Goal: Information Seeking & Learning: Learn about a topic

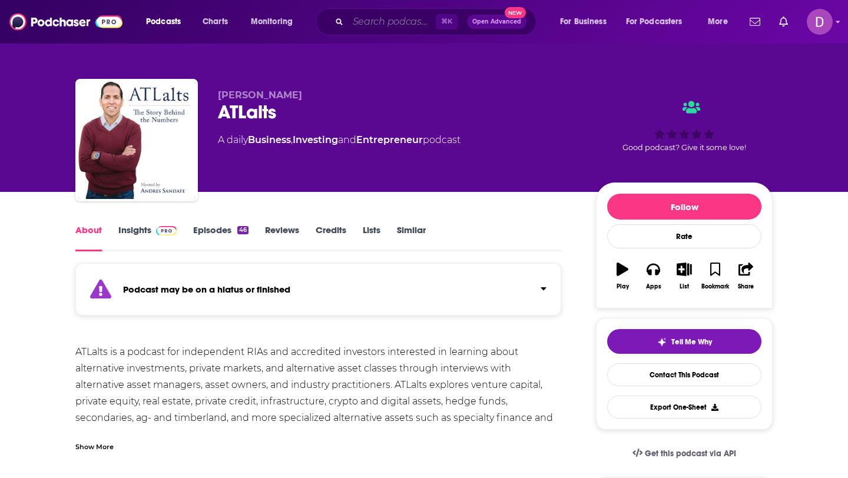
click at [356, 22] on input "Search podcasts, credits, & more..." at bounding box center [392, 21] width 88 height 19
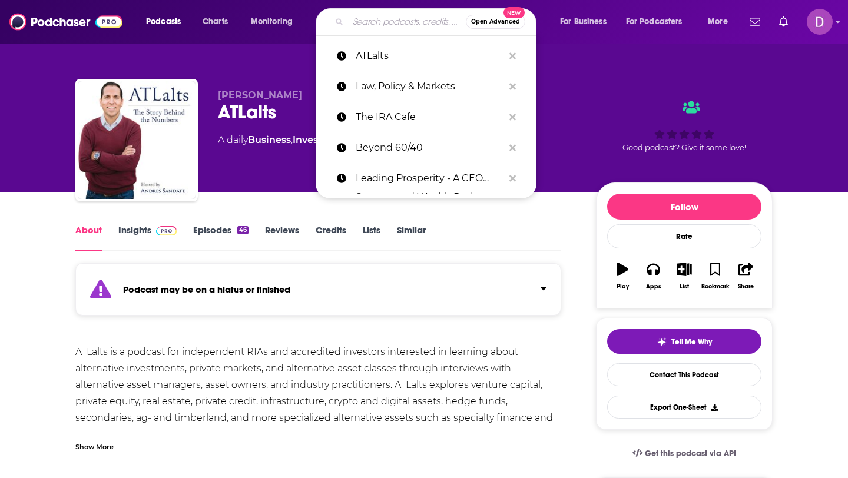
paste input "30-Day Mobile Home Park"
type input "30-Day Mobile Home Park"
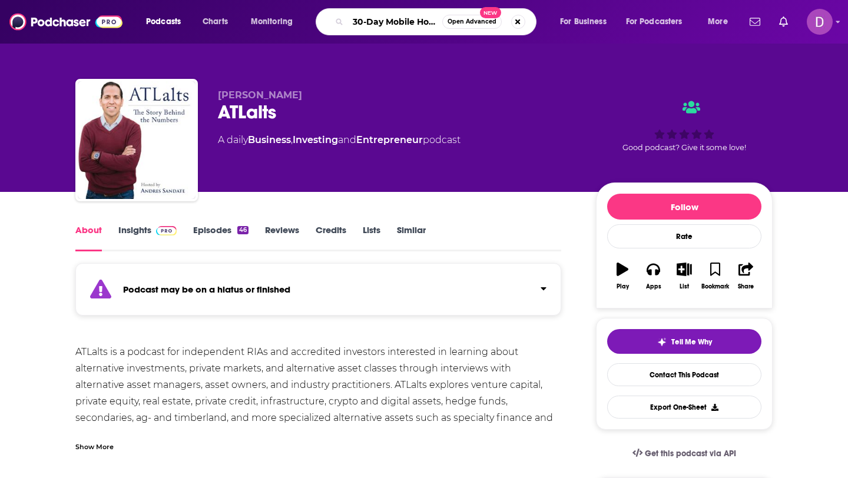
scroll to position [0, 29]
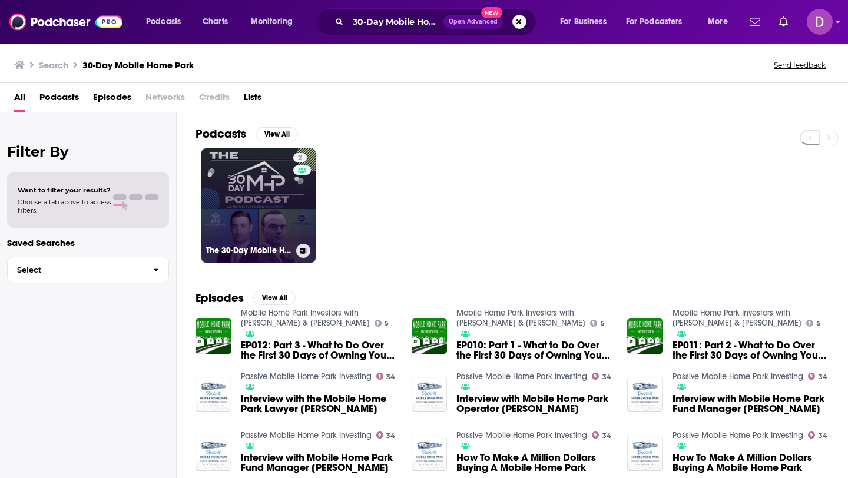
click at [258, 208] on link "2 The 30-Day Mobile Home Park" at bounding box center [258, 205] width 114 height 114
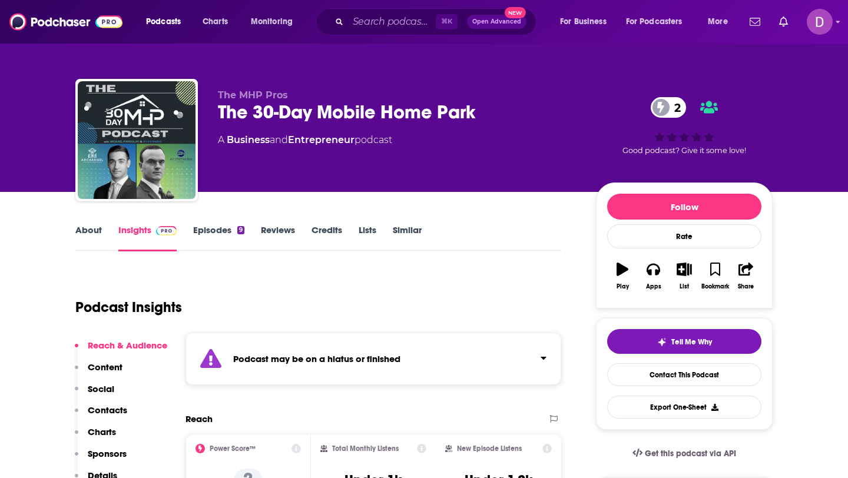
click at [82, 230] on link "About" at bounding box center [88, 237] width 26 height 27
